Goal: Check status

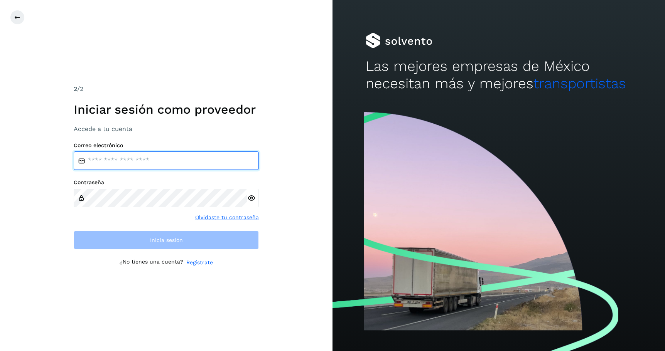
click at [142, 162] on input "email" at bounding box center [166, 161] width 185 height 19
type input "*"
type input "**********"
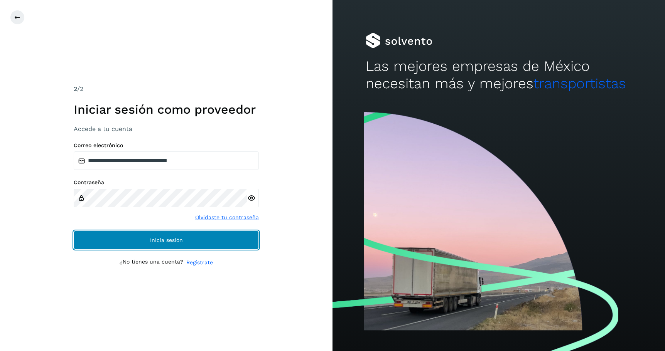
click at [151, 243] on span "Inicia sesión" at bounding box center [166, 240] width 33 height 5
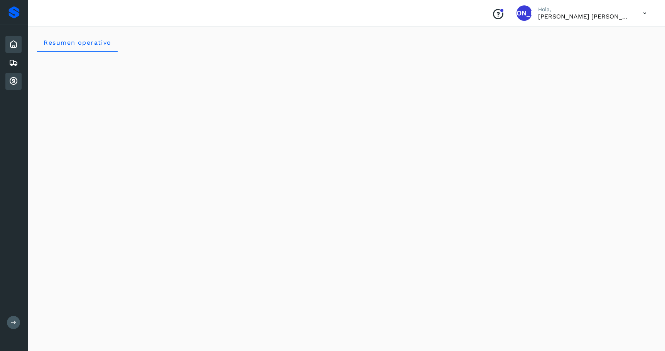
click at [14, 83] on icon at bounding box center [13, 81] width 9 height 9
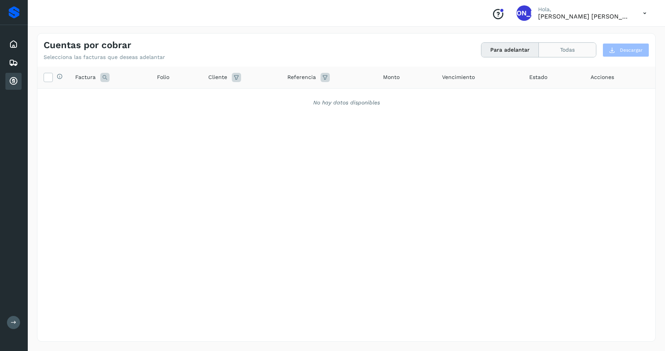
click at [572, 49] on button "Todas" at bounding box center [567, 50] width 57 height 14
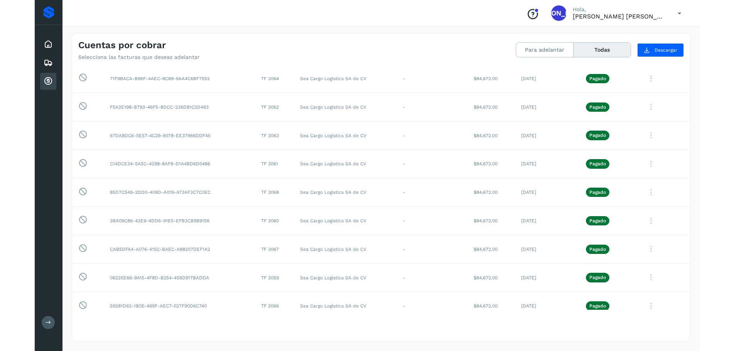
scroll to position [24, 0]
